Goal: Task Accomplishment & Management: Manage account settings

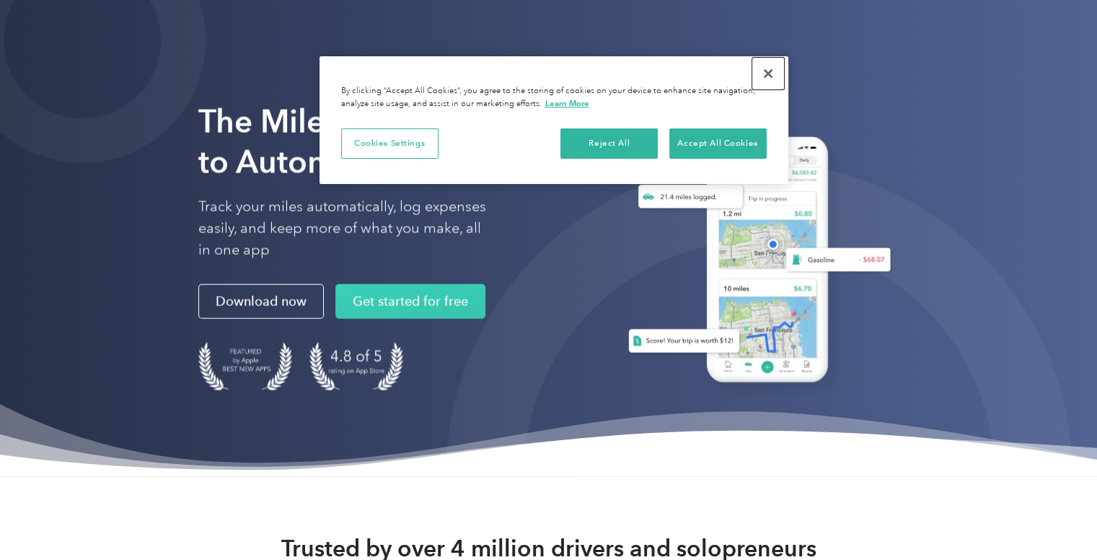
click at [766, 73] on button "Close" at bounding box center [768, 74] width 32 height 32
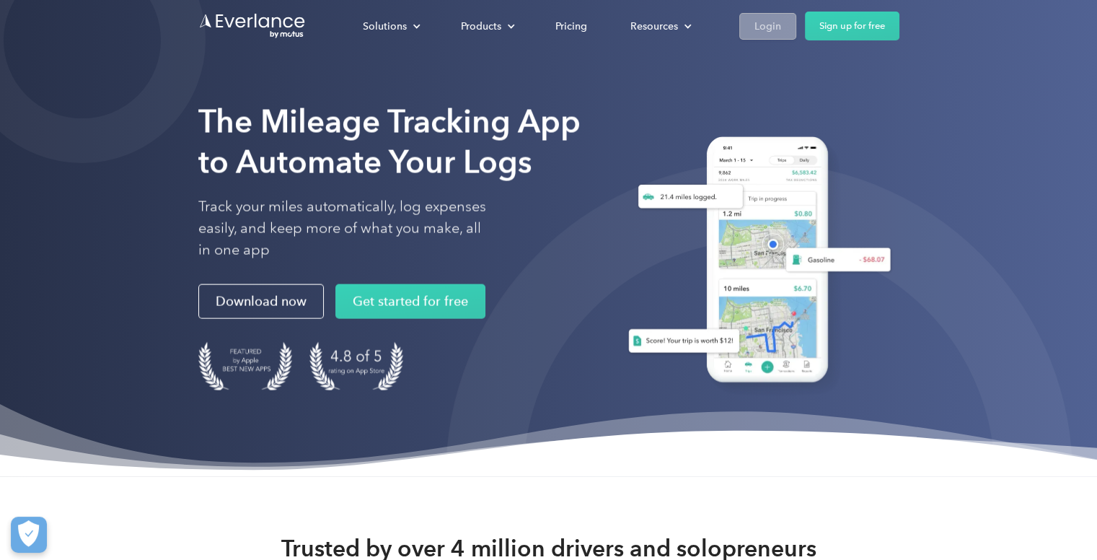
click at [773, 27] on div "Login" at bounding box center [767, 26] width 27 height 18
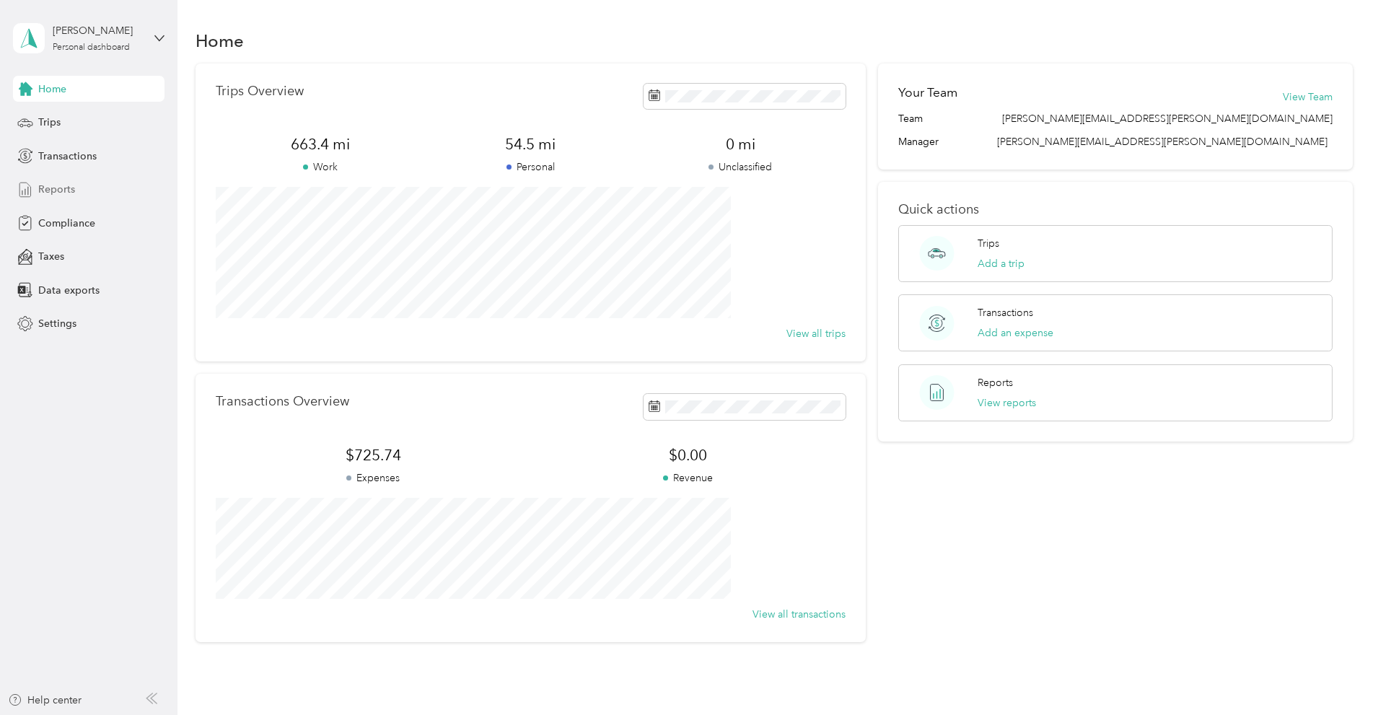
click at [81, 184] on div "Reports" at bounding box center [88, 190] width 151 height 26
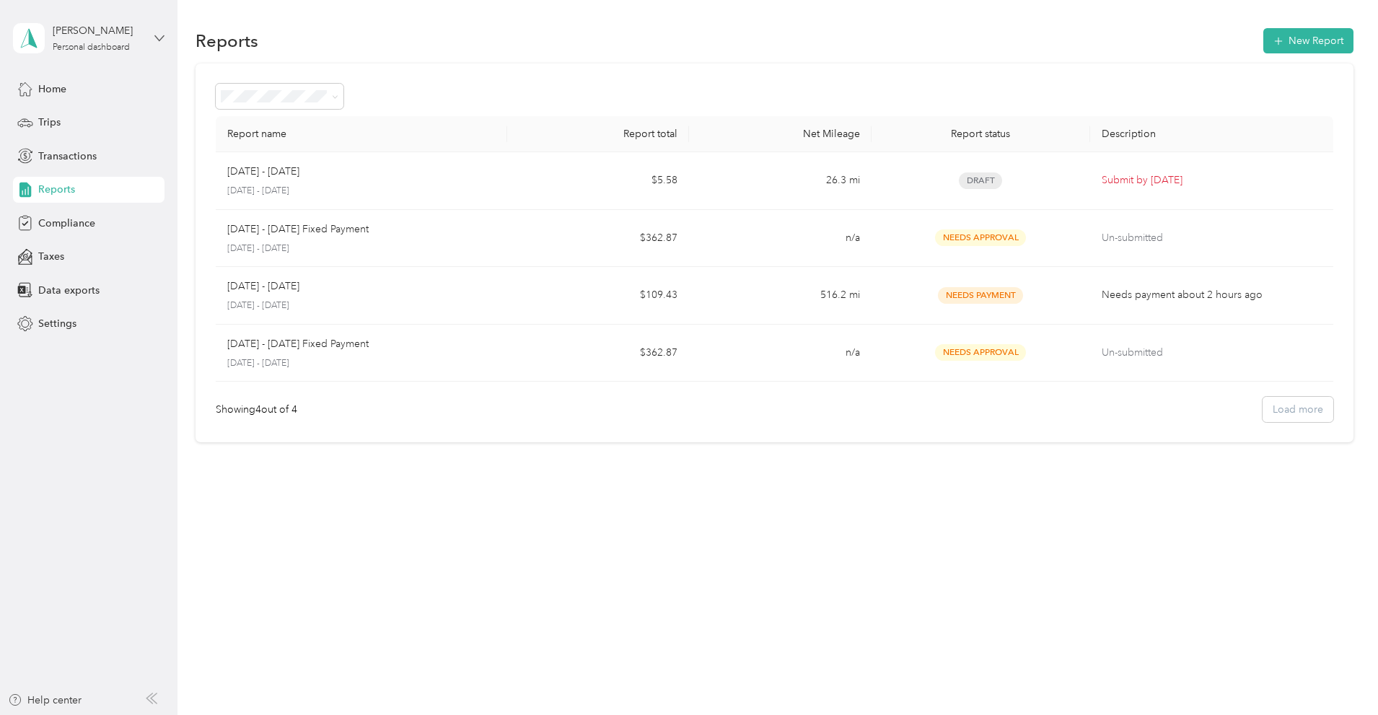
click at [157, 34] on icon at bounding box center [159, 38] width 10 height 10
click at [87, 116] on div "Log out" at bounding box center [246, 118] width 446 height 25
